Goal: Task Accomplishment & Management: Use online tool/utility

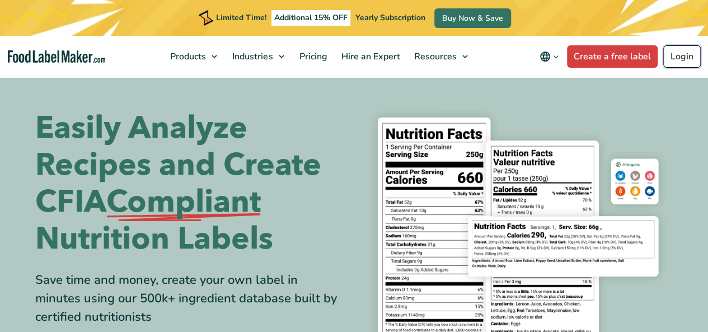
click at [687, 50] on link "Login" at bounding box center [681, 56] width 37 height 22
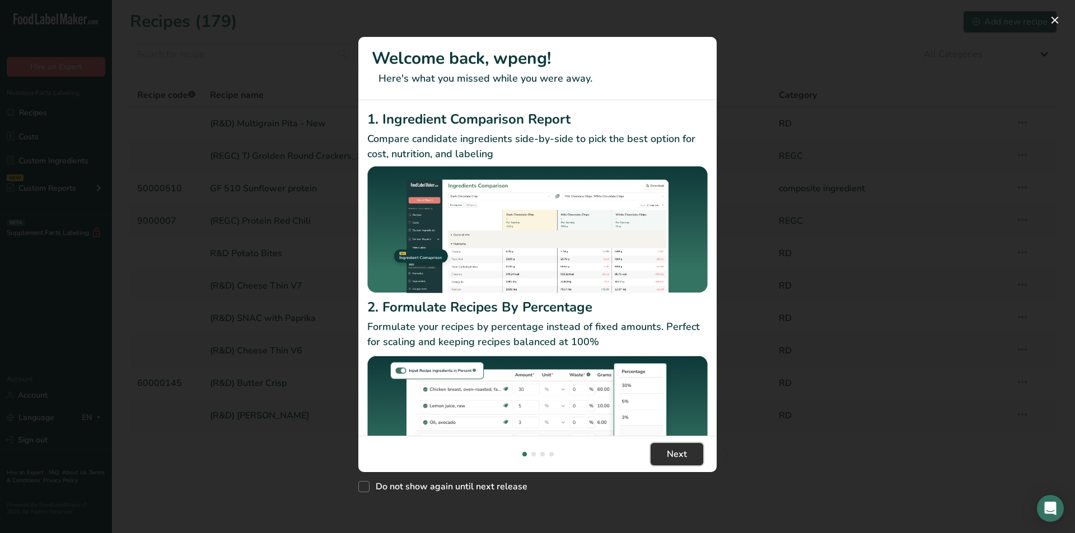
click at [657, 331] on button "Next" at bounding box center [676, 454] width 53 height 22
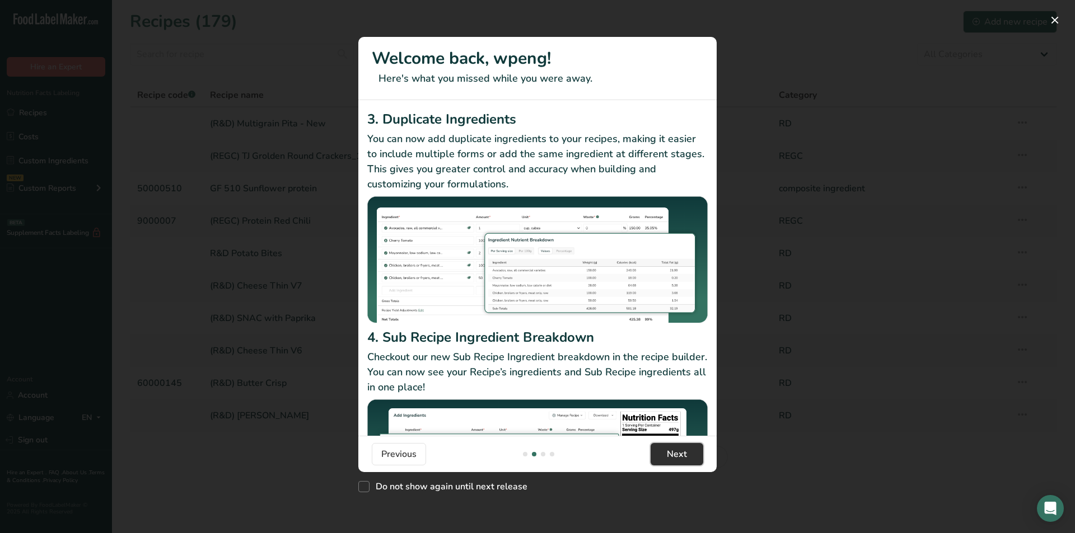
click at [657, 331] on button "Next" at bounding box center [676, 454] width 53 height 22
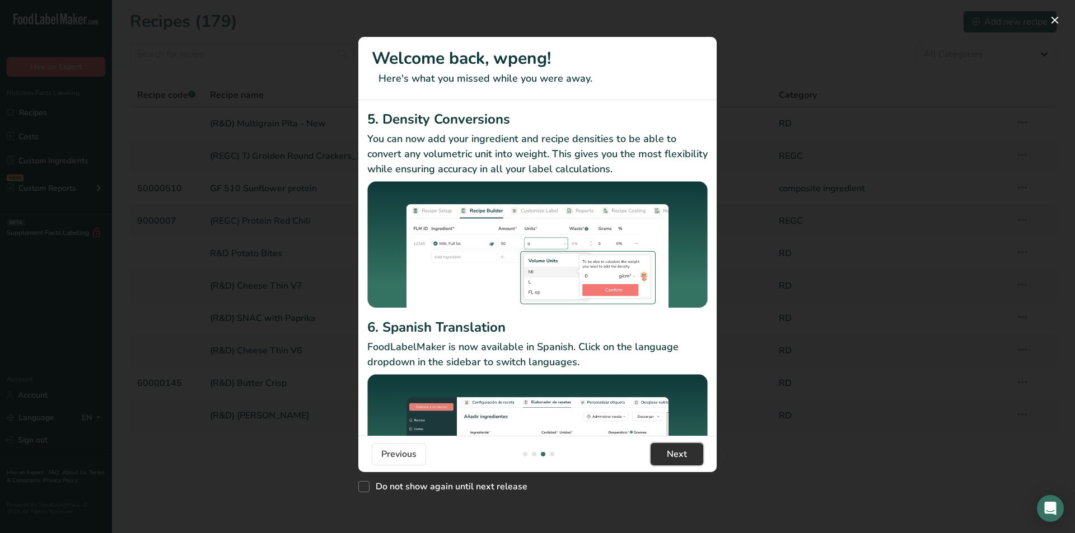
click at [657, 331] on button "Next" at bounding box center [676, 454] width 53 height 22
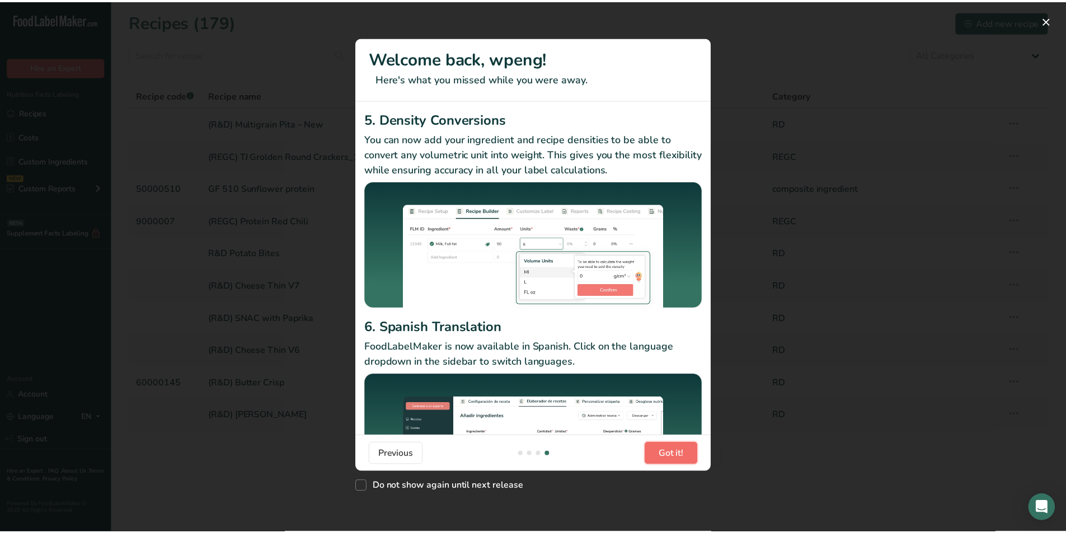
scroll to position [0, 1075]
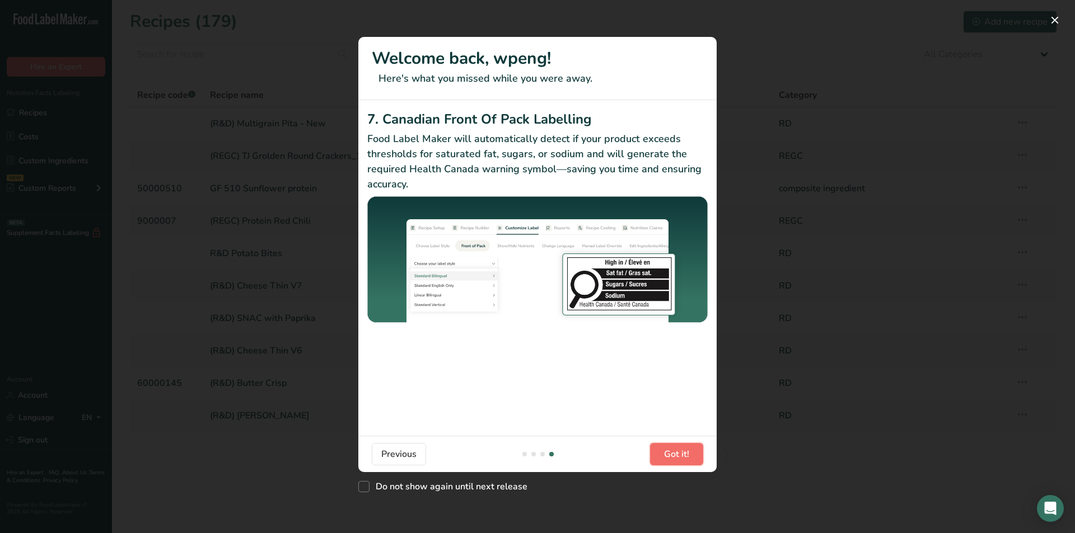
click at [657, 331] on button "Got it!" at bounding box center [676, 454] width 53 height 22
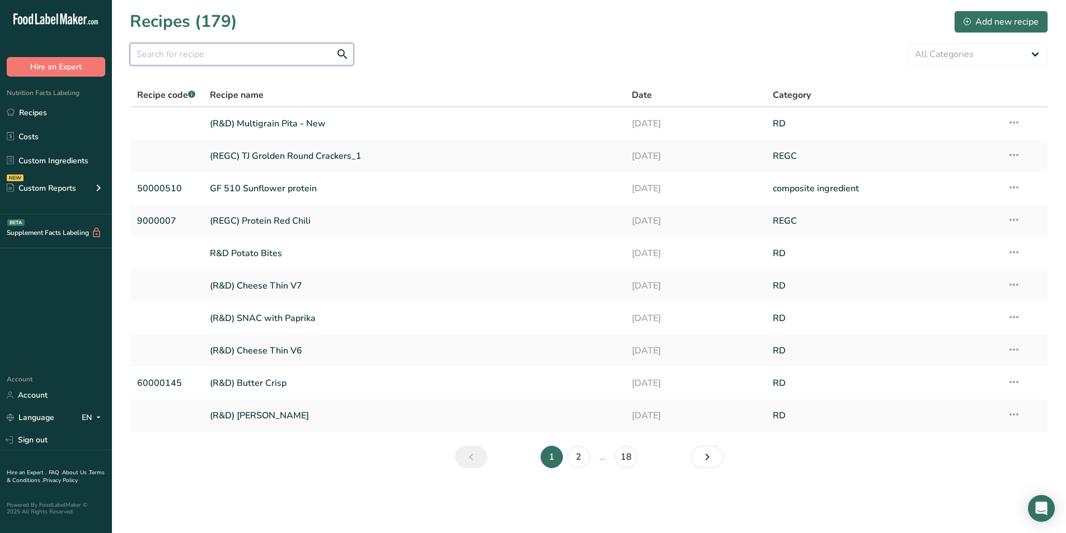
click at [270, 55] on input "text" at bounding box center [242, 54] width 224 height 22
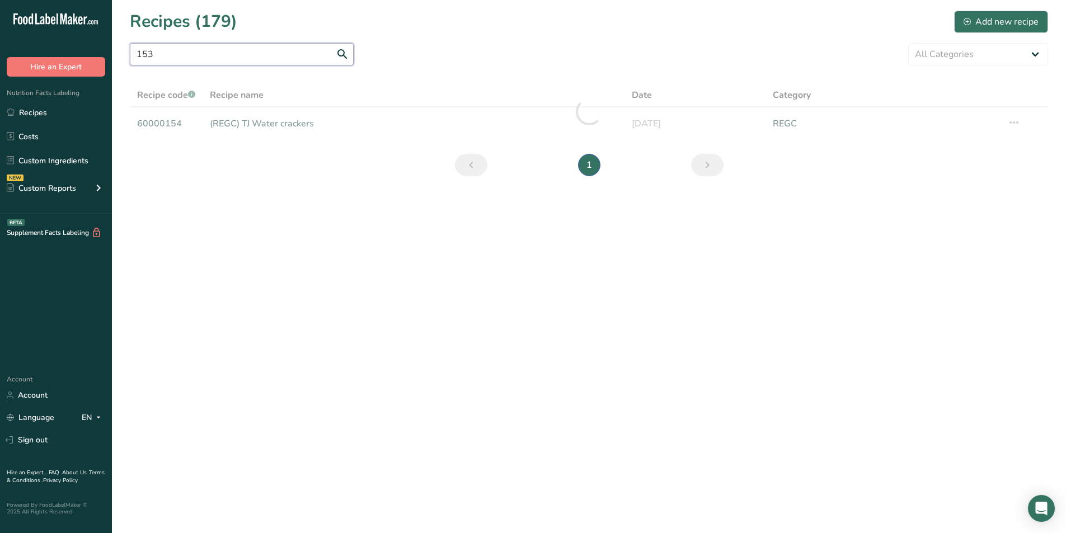
type input "153"
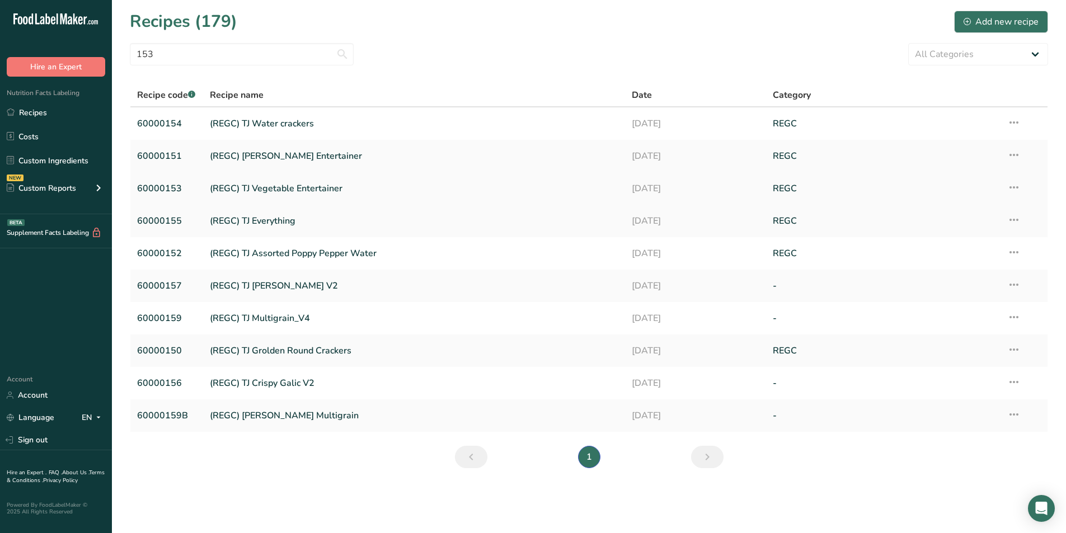
click at [260, 193] on link "(REGC) TJ Vegetable Entertainer" at bounding box center [414, 189] width 409 height 24
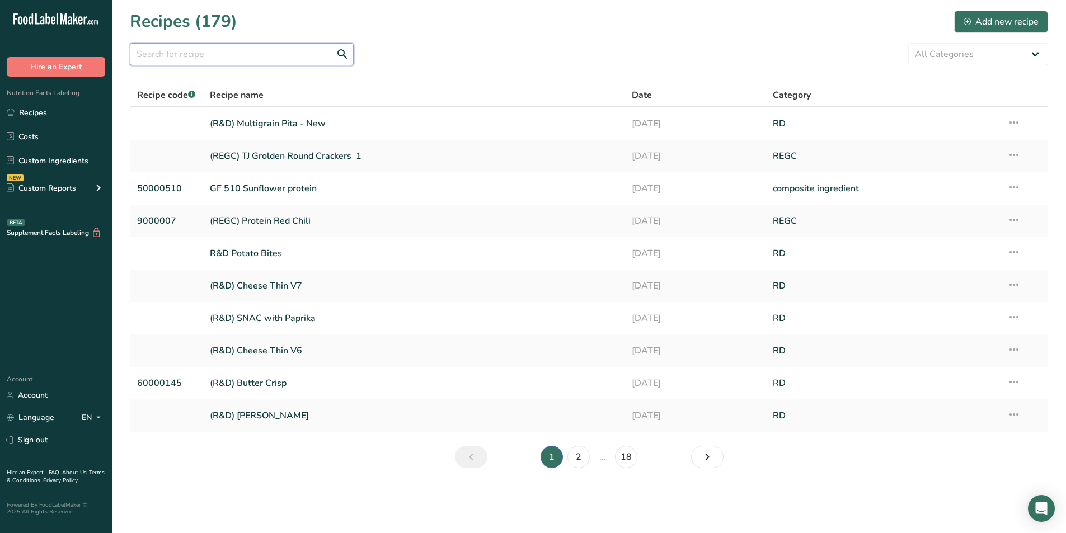
click at [287, 57] on input "text" at bounding box center [242, 54] width 224 height 22
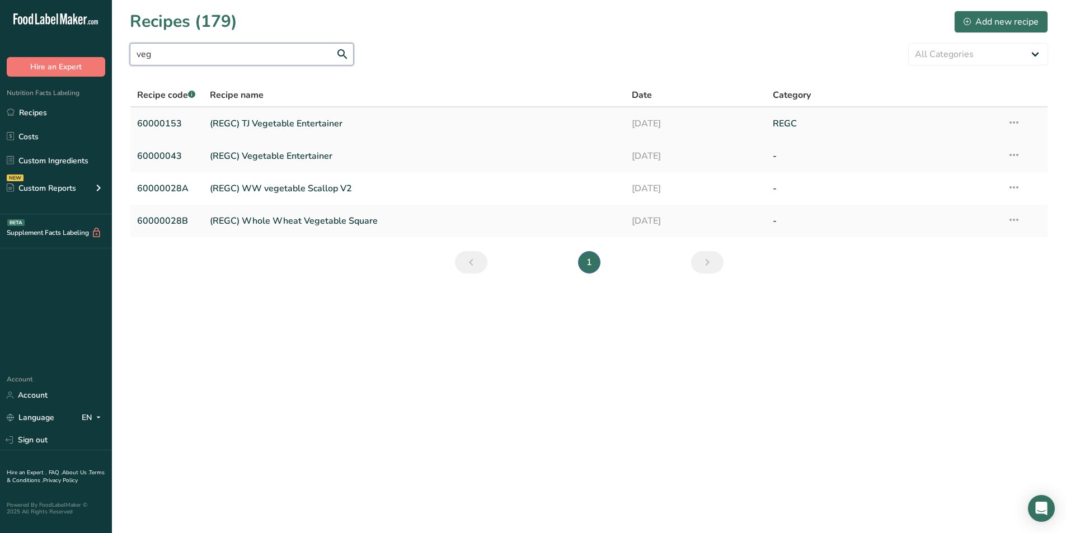
type input "veg"
click at [312, 129] on link "(REGC) TJ Vegetable Entertainer" at bounding box center [414, 124] width 409 height 24
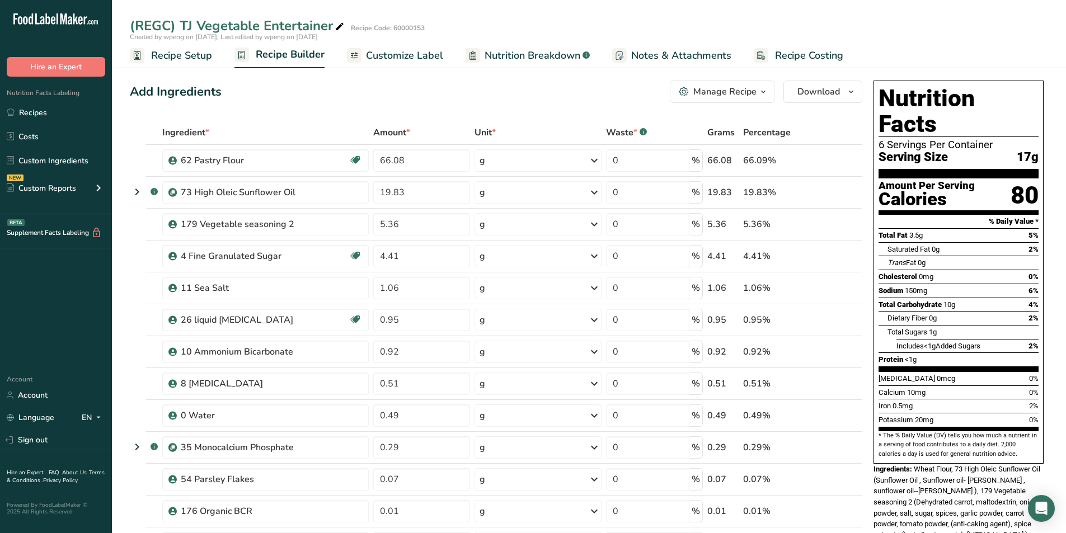
click at [707, 85] on div "Manage Recipe" at bounding box center [724, 91] width 63 height 13
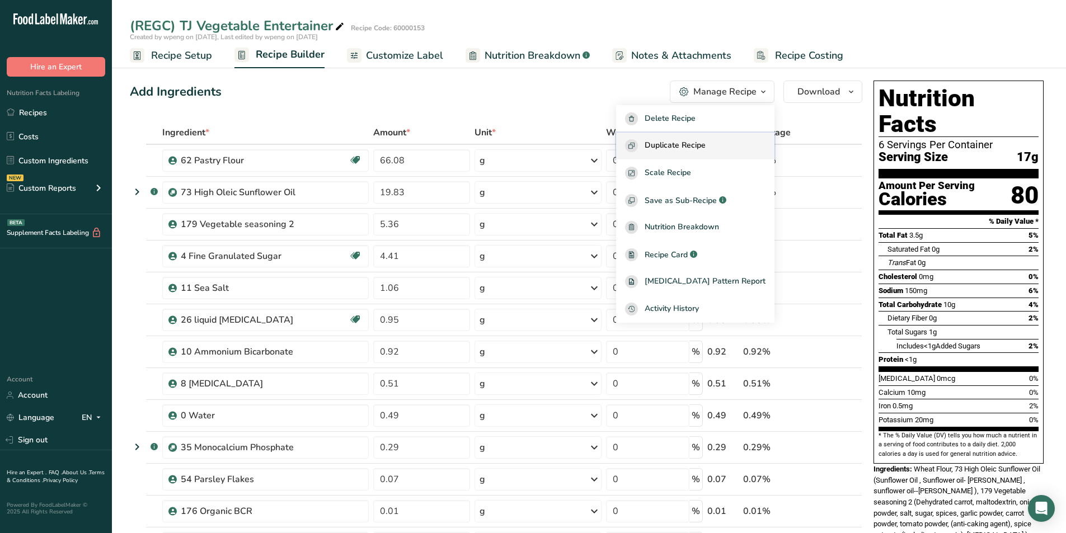
click at [706, 149] on span "Duplicate Recipe" at bounding box center [675, 145] width 61 height 13
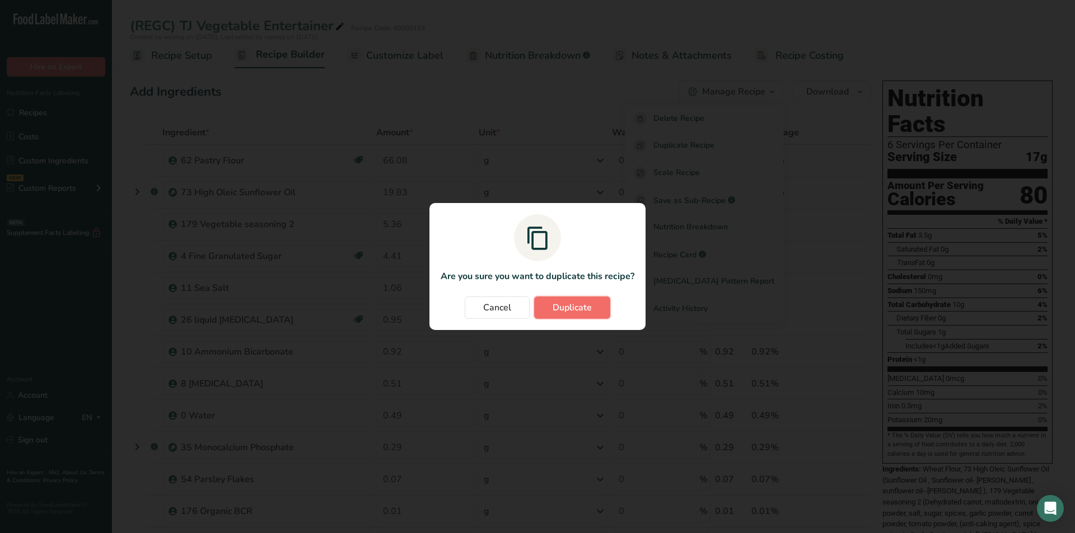
click at [572, 303] on span "Duplicate" at bounding box center [571, 307] width 39 height 13
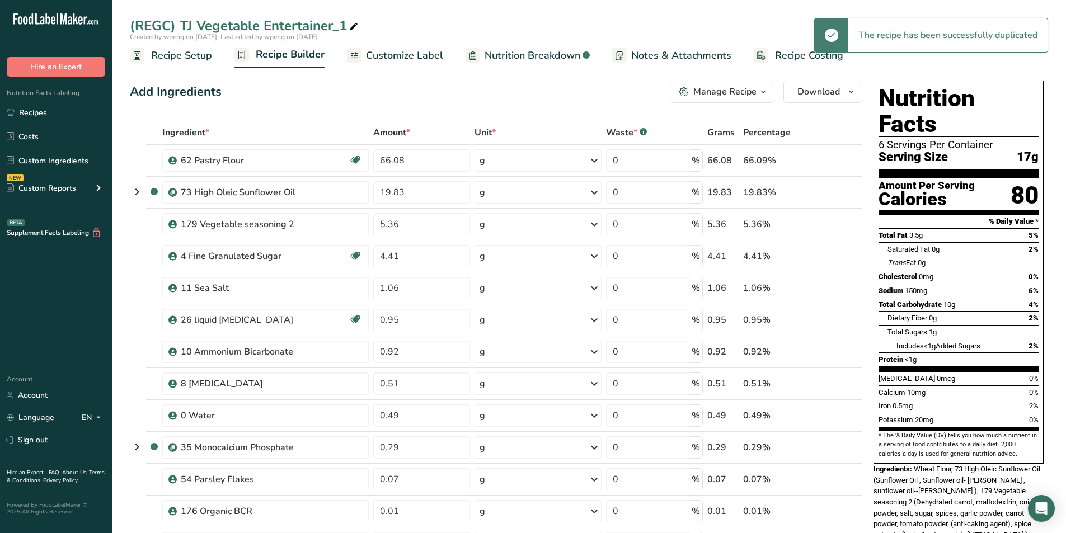
click at [181, 50] on span "Recipe Setup" at bounding box center [181, 55] width 61 height 15
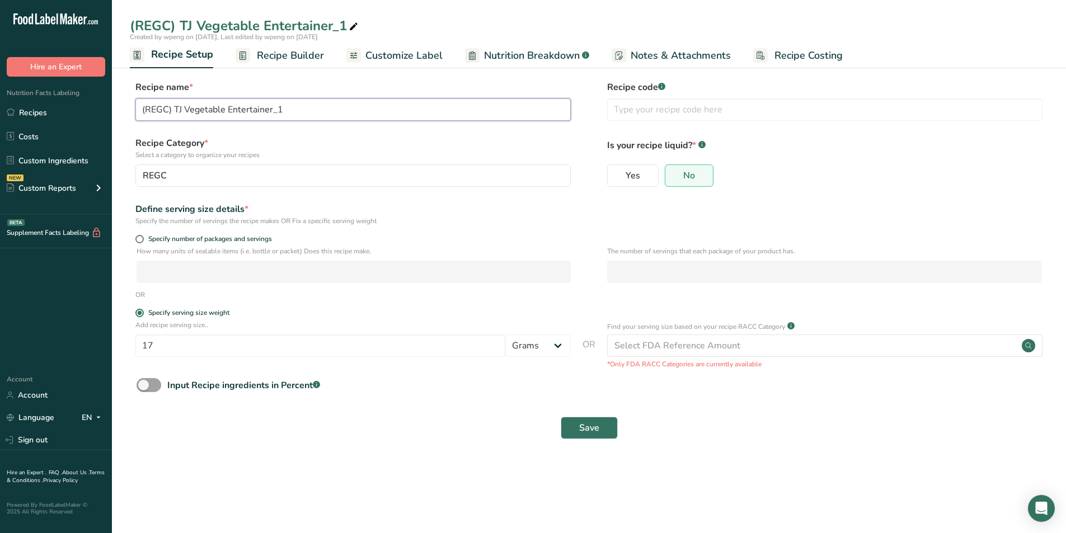
click at [168, 109] on input "(REGC) TJ Vegetable Entertainer_1" at bounding box center [352, 110] width 435 height 22
click at [172, 178] on div "REGC" at bounding box center [350, 175] width 414 height 13
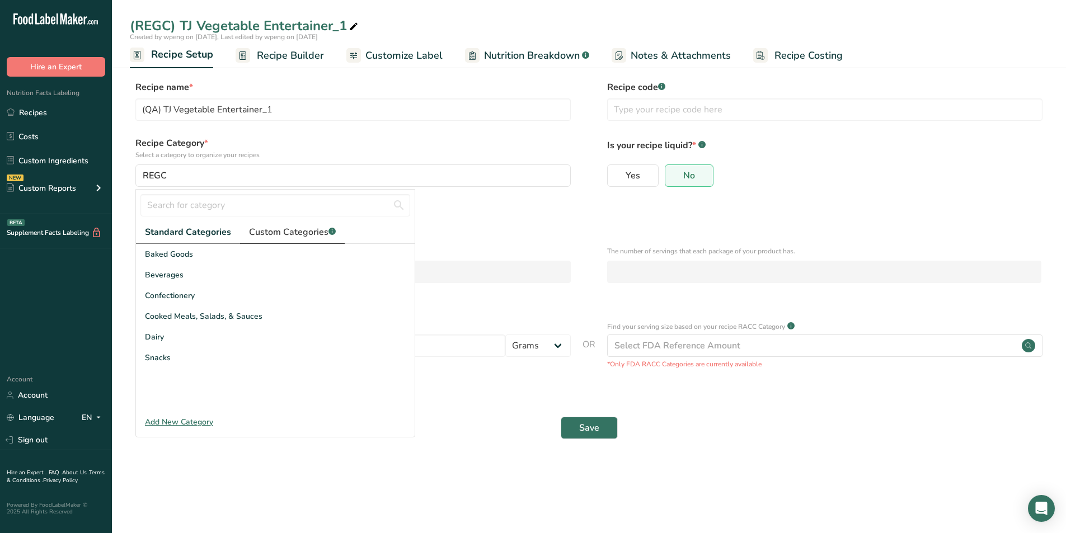
click at [300, 226] on span "Custom Categories .a-a{fill:#347362;}.b-a{fill:#fff;}" at bounding box center [292, 232] width 87 height 13
click at [175, 315] on div "QA" at bounding box center [275, 316] width 279 height 21
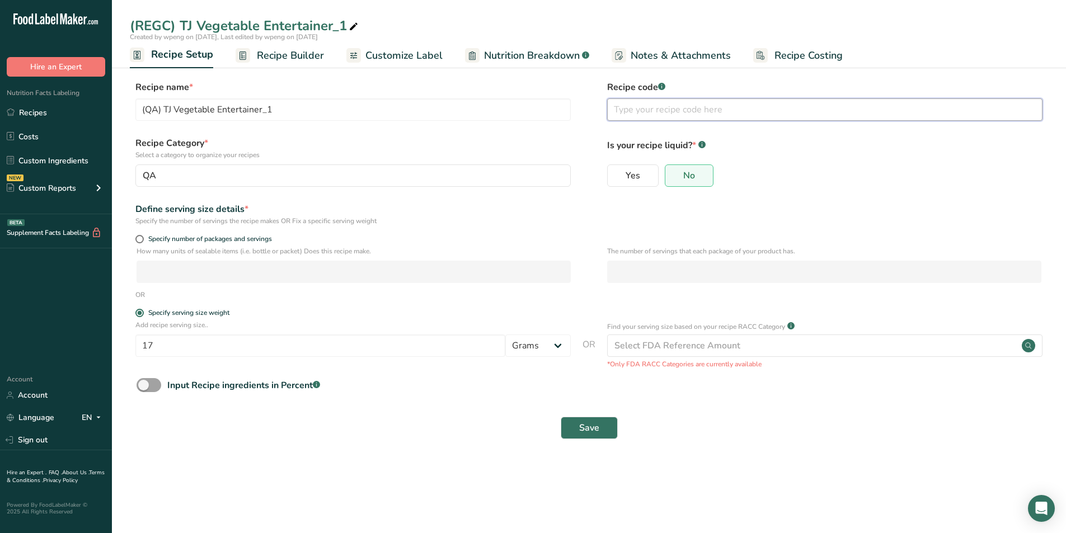
click at [631, 109] on input "text" at bounding box center [824, 110] width 435 height 22
click at [293, 110] on input "(QA) TJ Vegetable Entertainer_1" at bounding box center [352, 110] width 435 height 22
type input "(QA) TJ Vegetable Entertainer 153"
click at [223, 331] on input "17" at bounding box center [320, 346] width 370 height 22
type input "1"
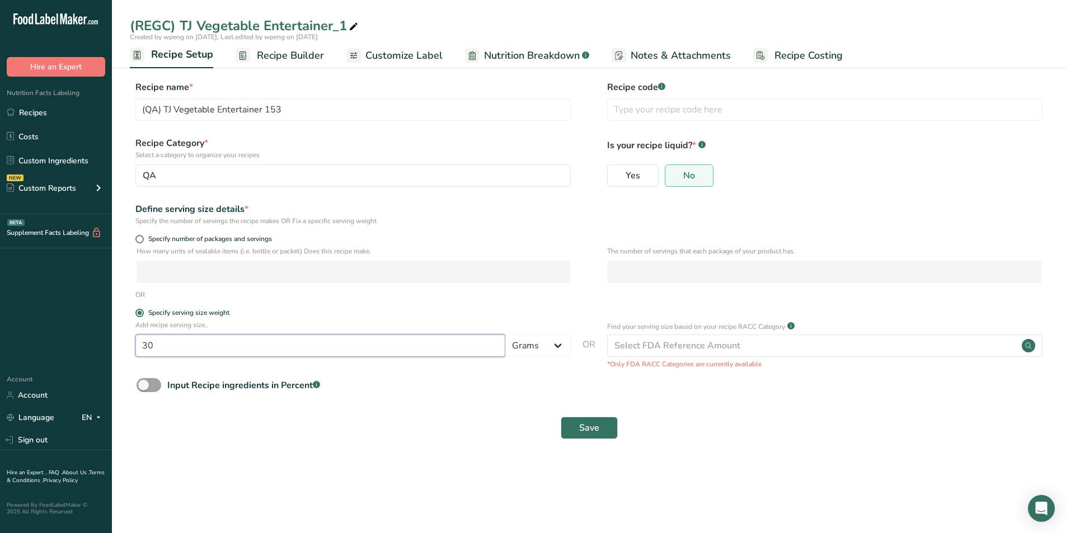
type input "30"
click at [561, 331] on button "Save" at bounding box center [589, 428] width 57 height 22
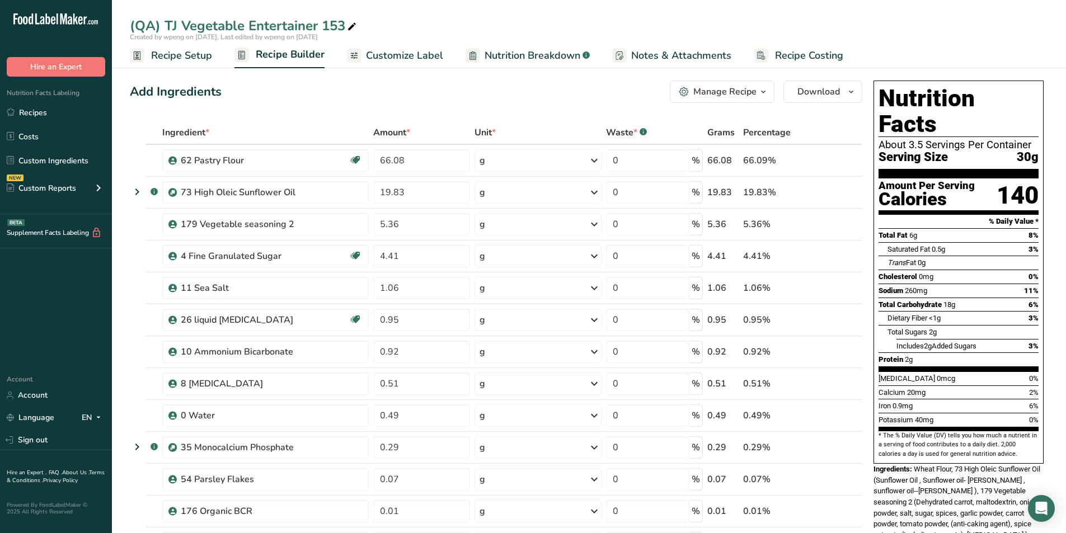
drag, startPoint x: 162, startPoint y: 55, endPoint x: 179, endPoint y: 64, distance: 18.8
click at [162, 55] on span "Recipe Setup" at bounding box center [181, 55] width 61 height 15
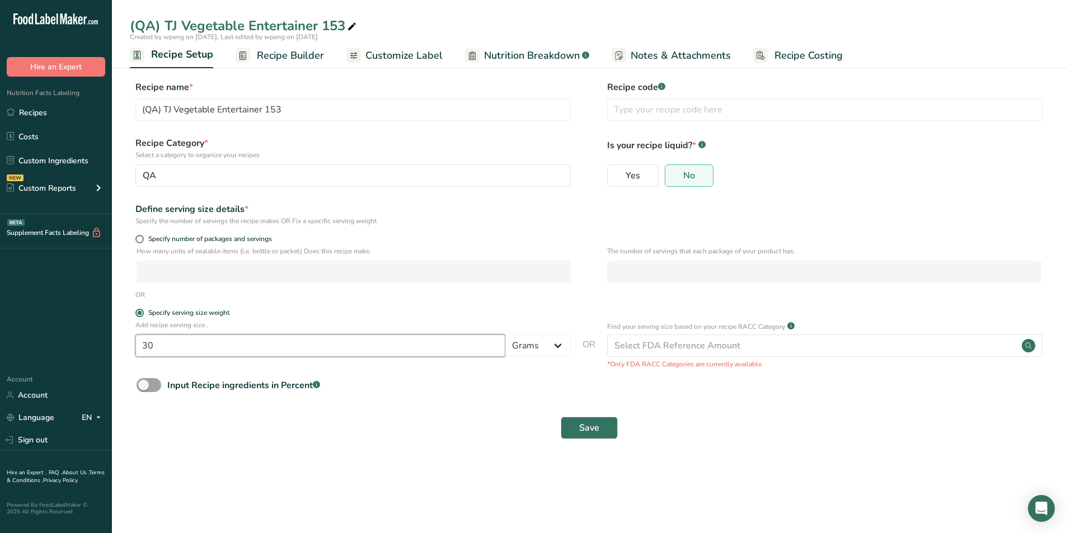
click at [174, 331] on input "30" at bounding box center [320, 346] width 370 height 22
type input "3"
type input "17"
click at [594, 331] on span "Save" at bounding box center [589, 427] width 20 height 13
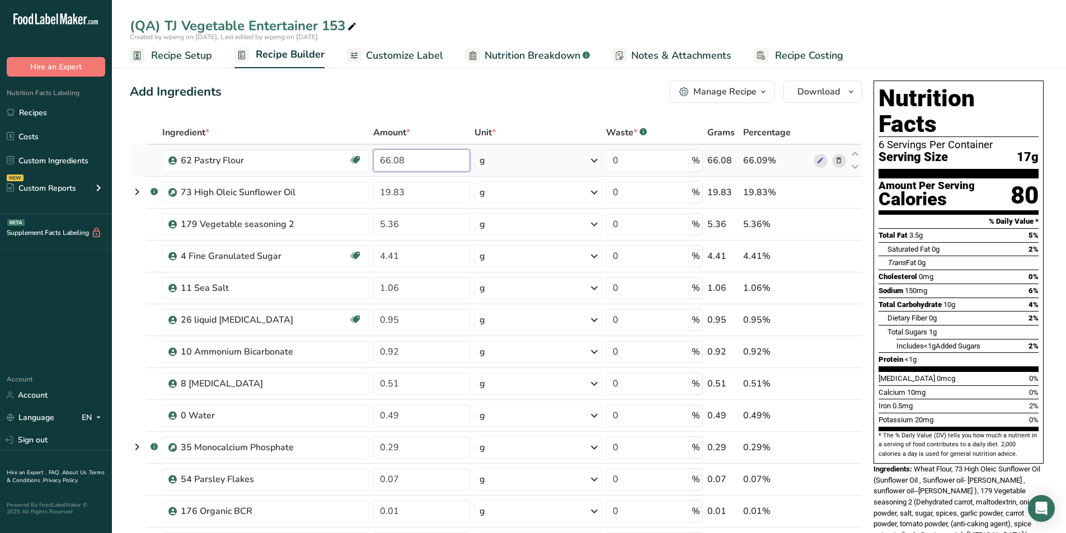
click at [406, 160] on input "66.08" at bounding box center [421, 160] width 96 height 22
type input "6"
type input "63.27"
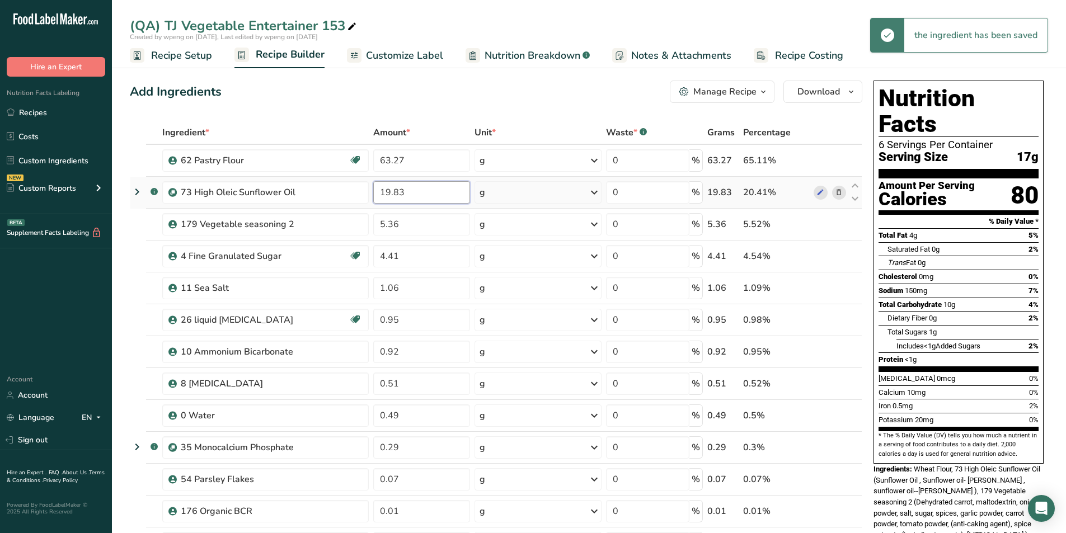
click at [411, 191] on input "19.83" at bounding box center [421, 192] width 96 height 22
type input "1"
type input "23.23"
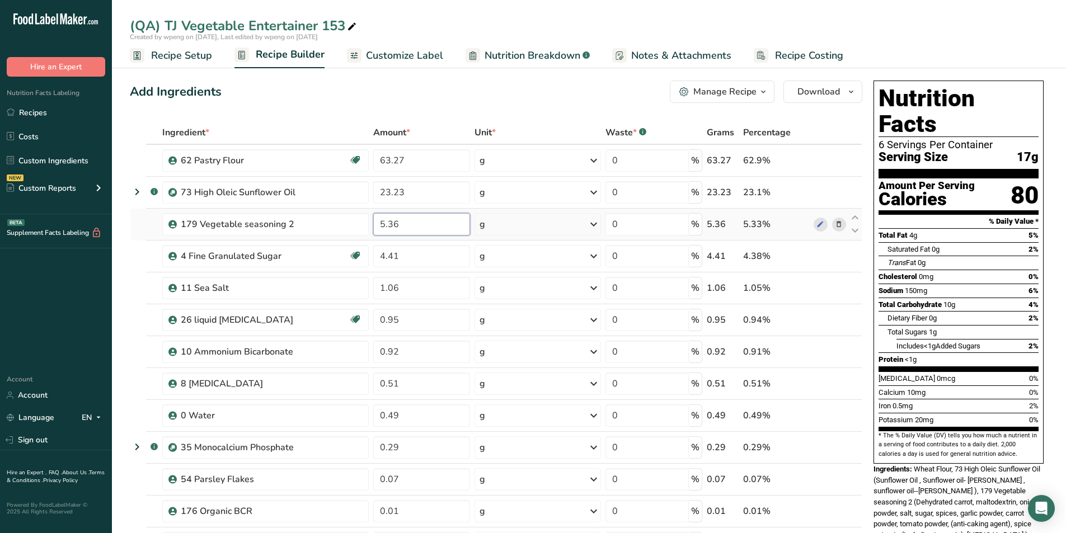
click at [415, 223] on input "5.36" at bounding box center [421, 224] width 96 height 22
type input "5.13"
click at [423, 259] on input "4.41" at bounding box center [421, 256] width 96 height 22
type input "4.22"
click at [426, 296] on input "1.06" at bounding box center [421, 288] width 96 height 22
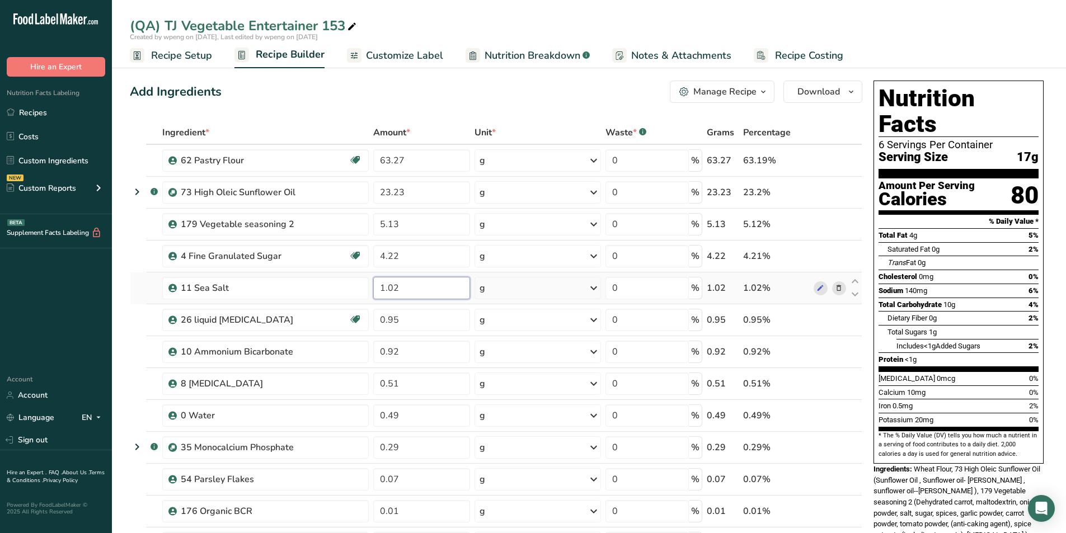
type input "1.02"
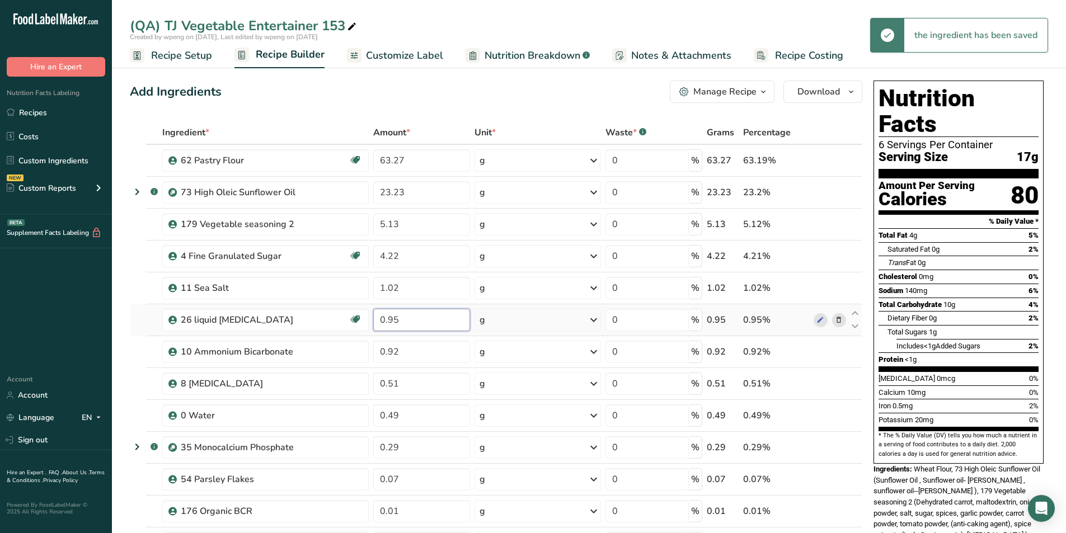
click at [425, 317] on input "0.95" at bounding box center [421, 320] width 96 height 22
type input "0.91"
click at [411, 331] on input "0.92" at bounding box center [421, 352] width 96 height 22
click at [411, 331] on input "0.98" at bounding box center [421, 352] width 96 height 22
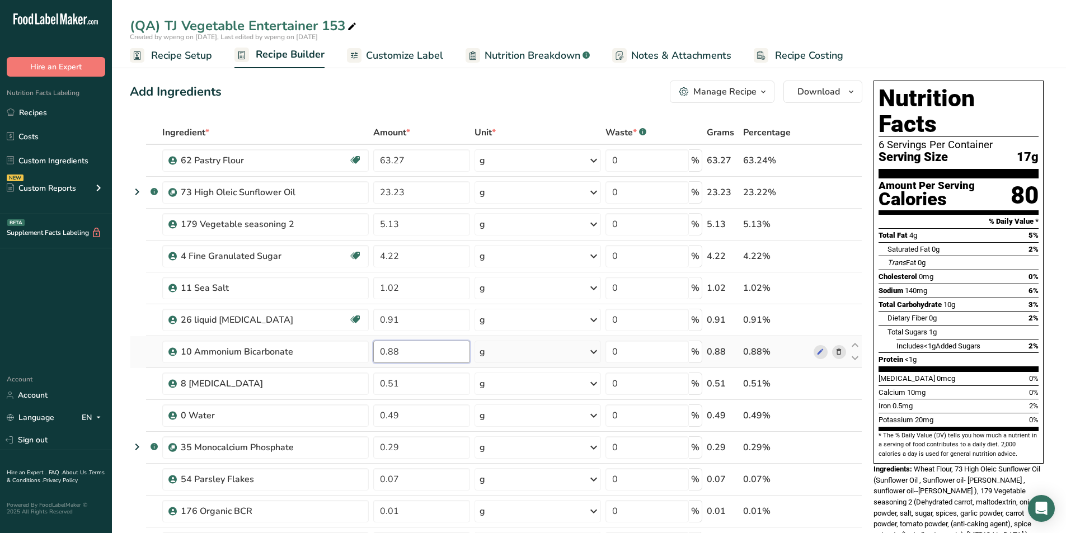
type input "0.88"
click at [404, 331] on input "0.51" at bounding box center [421, 384] width 96 height 22
type input "0.49"
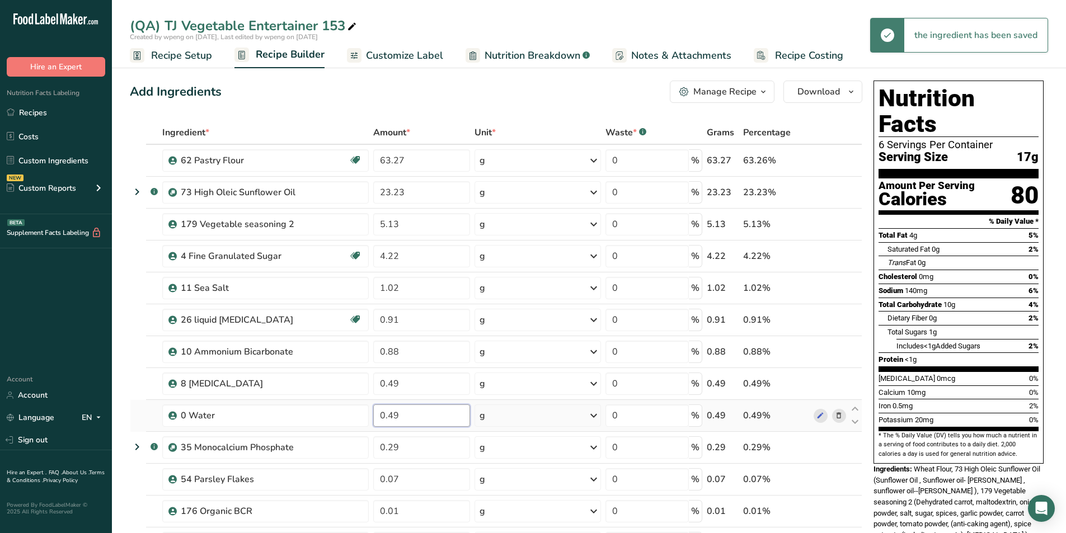
click at [407, 331] on input "0.49" at bounding box center [421, 416] width 96 height 22
type input "0.47"
click at [420, 331] on input "0.29" at bounding box center [421, 448] width 96 height 22
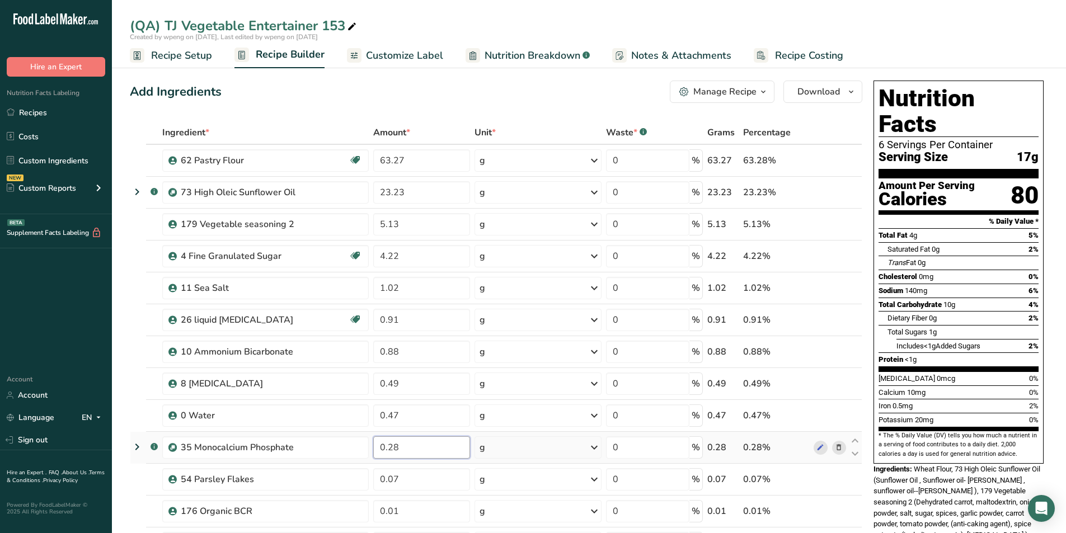
type input "0.28"
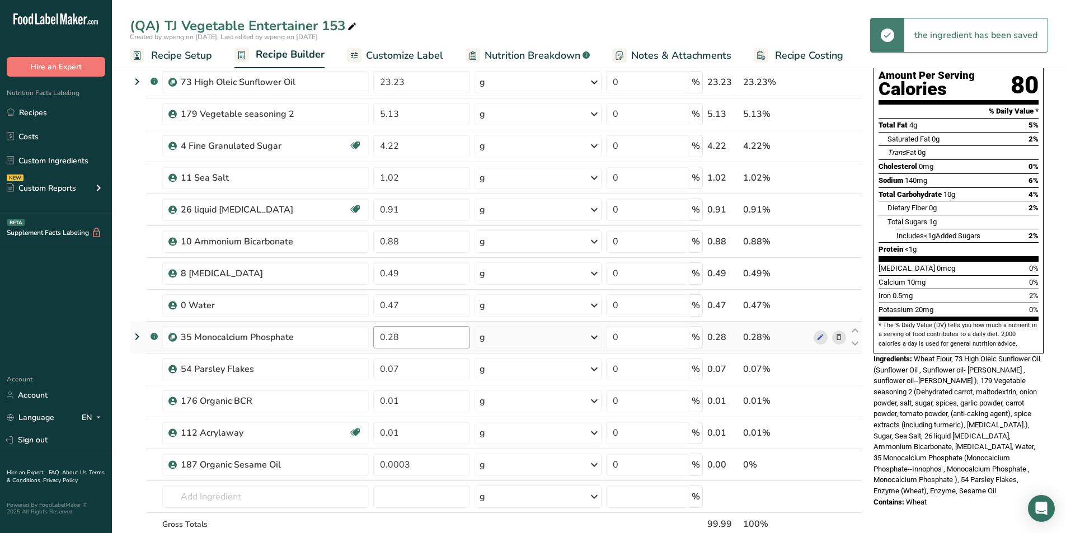
scroll to position [111, 0]
click at [396, 331] on input "0.07" at bounding box center [421, 369] width 96 height 22
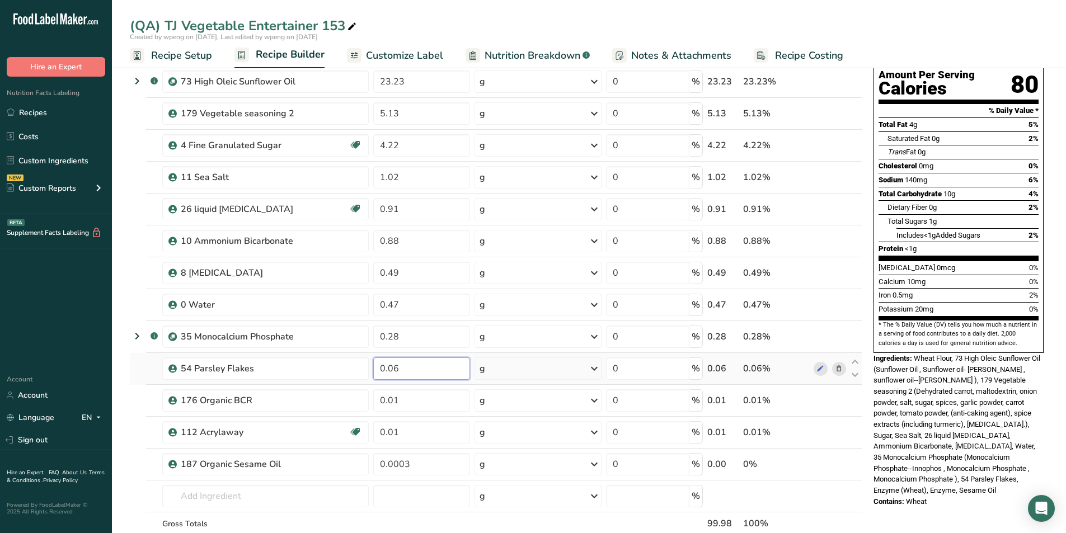
type input "0.06"
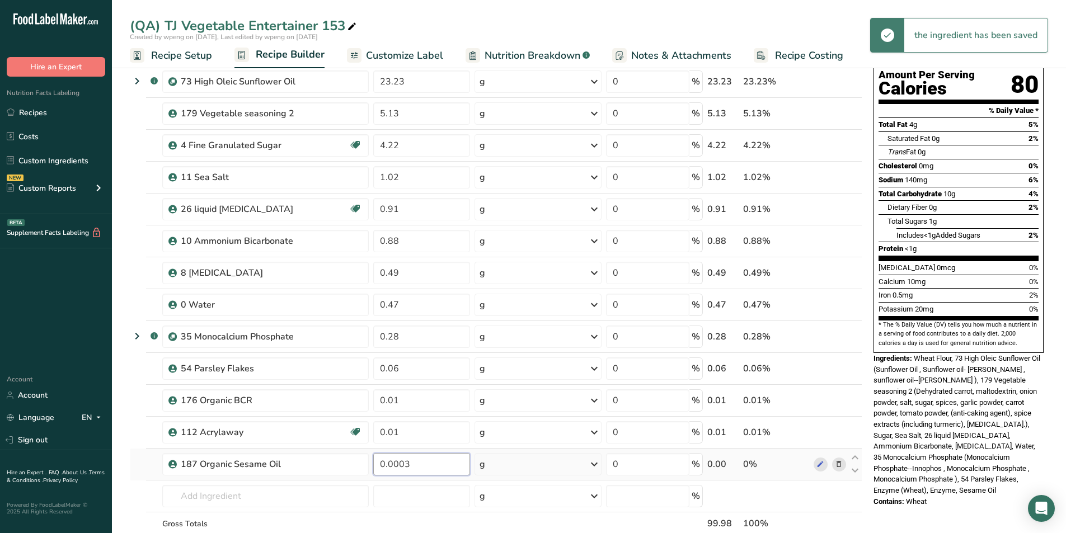
click at [426, 331] on input "0.0003" at bounding box center [421, 464] width 96 height 22
type input "0.0004"
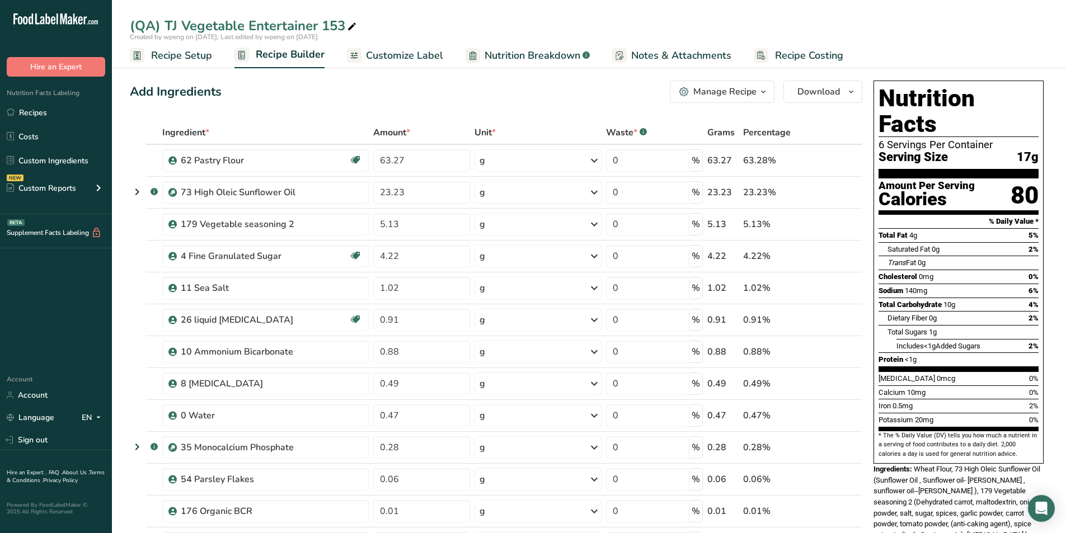
click at [496, 57] on span "Nutrition Breakdown" at bounding box center [533, 55] width 96 height 15
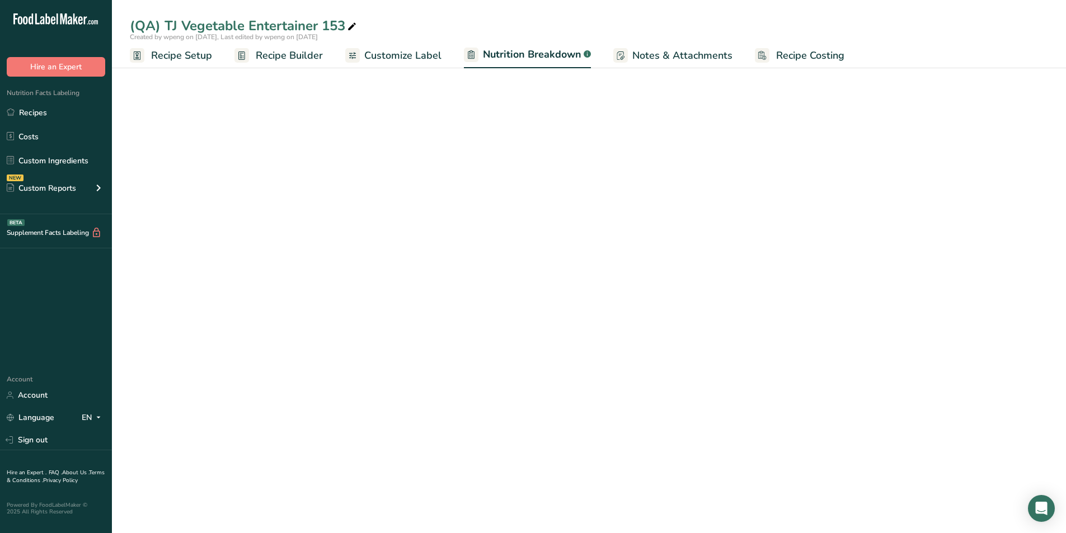
select select "Calories"
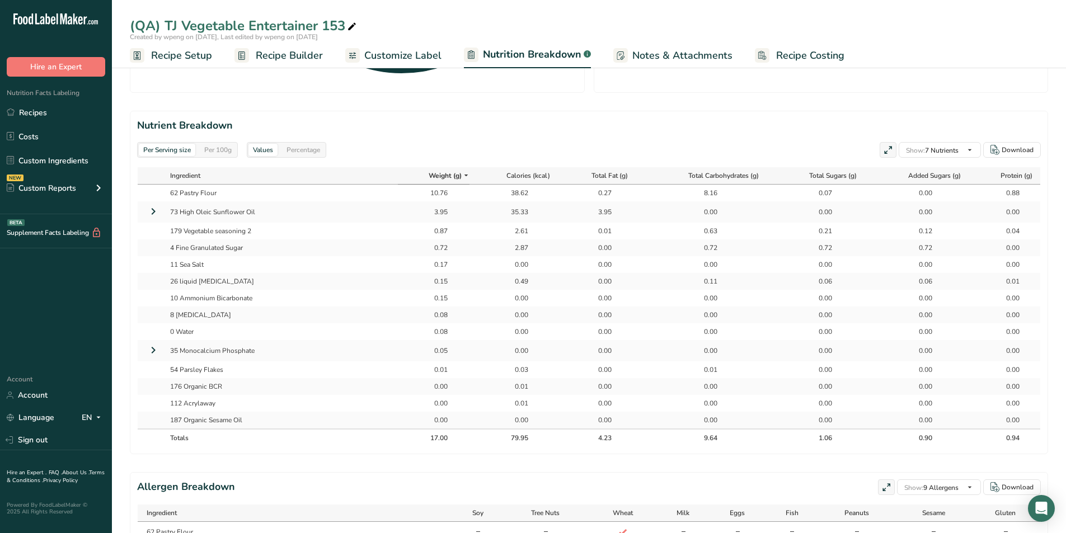
scroll to position [460, 0]
click at [220, 146] on div "Per 100g" at bounding box center [218, 150] width 36 height 12
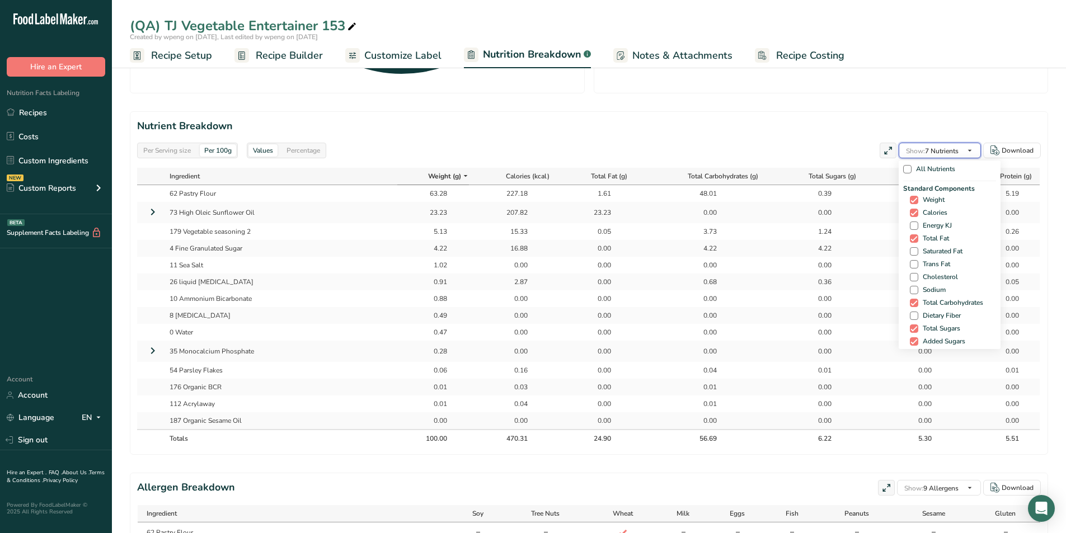
click at [707, 145] on span "Show: 7 Nutrients" at bounding box center [932, 150] width 53 height 13
click at [707, 252] on span at bounding box center [914, 251] width 8 height 8
click at [707, 252] on input "Saturated Fat" at bounding box center [913, 251] width 7 height 7
checkbox input "true"
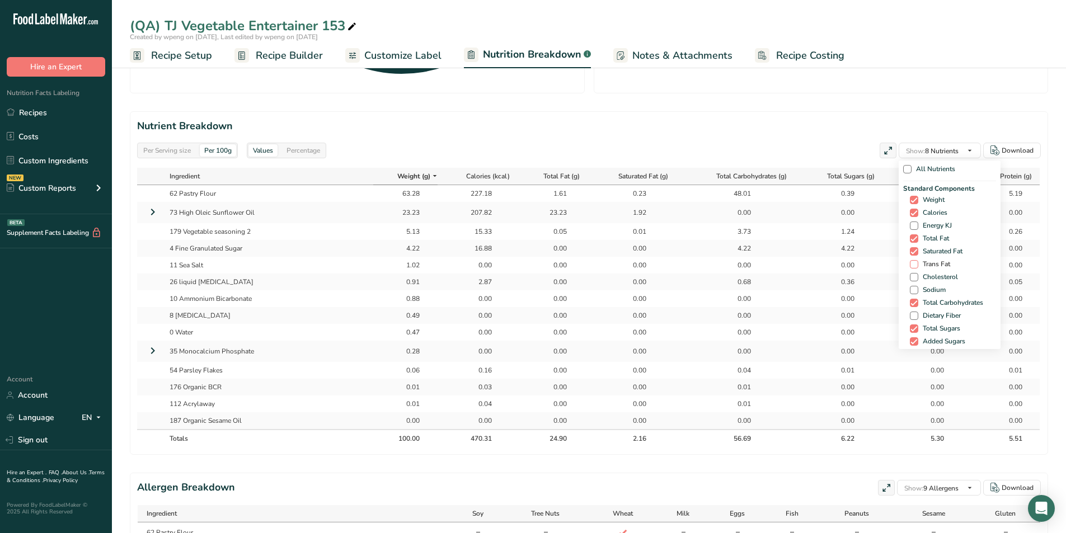
click at [707, 265] on span at bounding box center [914, 264] width 8 height 8
click at [707, 265] on input "Trans Fat" at bounding box center [913, 264] width 7 height 7
checkbox input "true"
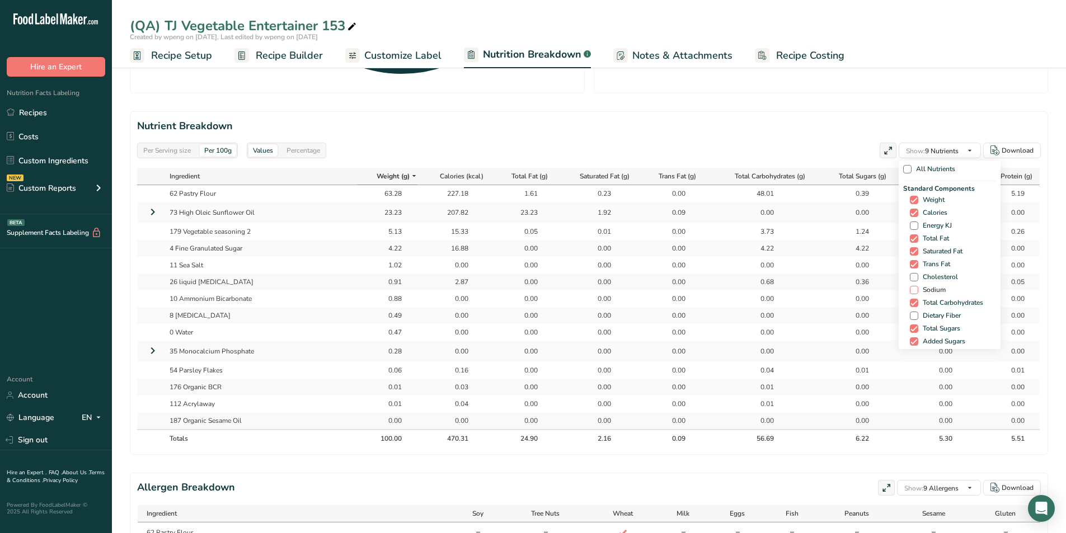
click at [707, 293] on span at bounding box center [914, 290] width 8 height 8
click at [707, 293] on input "Sodium" at bounding box center [913, 290] width 7 height 7
checkbox input "true"
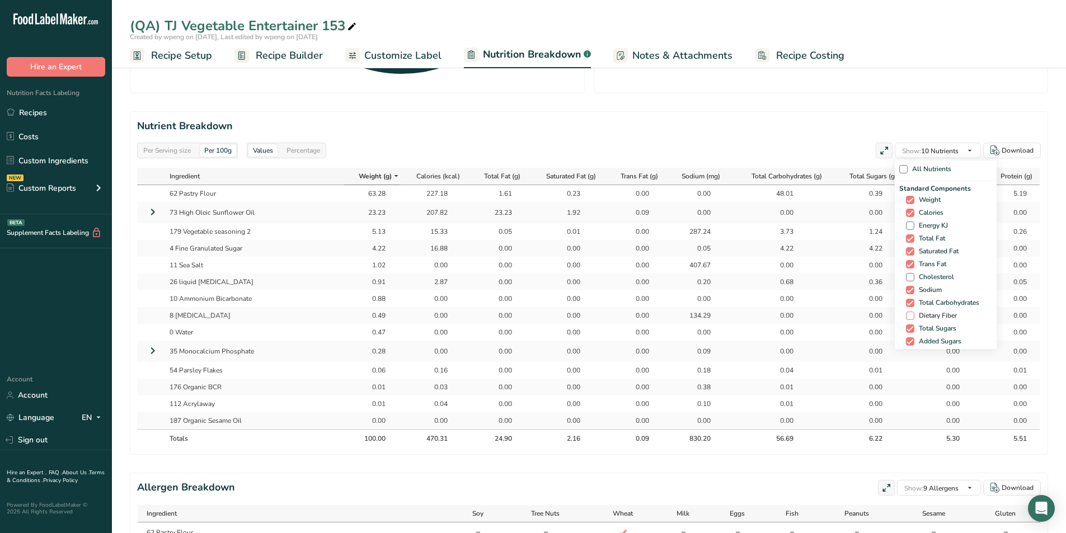
click at [707, 315] on span "Dietary Fiber" at bounding box center [936, 316] width 43 height 8
click at [707, 315] on input "Dietary Fiber" at bounding box center [909, 315] width 7 height 7
checkbox input "true"
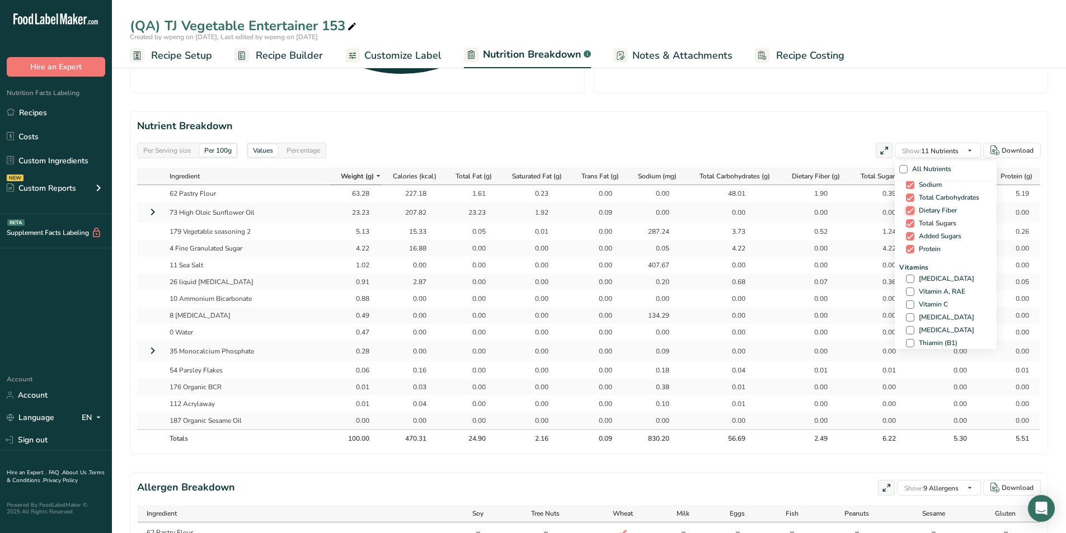
scroll to position [117, 0]
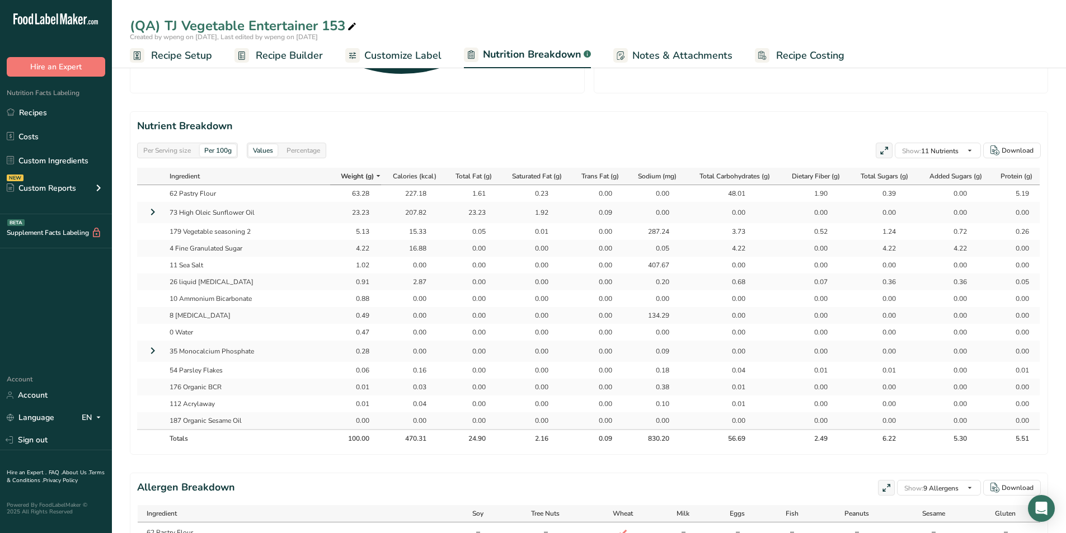
click at [707, 331] on div "Per Serving size Per 100g Download Total Calories 80 kcal Total Carbs 9.6 g Tot…" at bounding box center [589, 194] width 918 height 1156
